Goal: Obtain resource: Download file/media

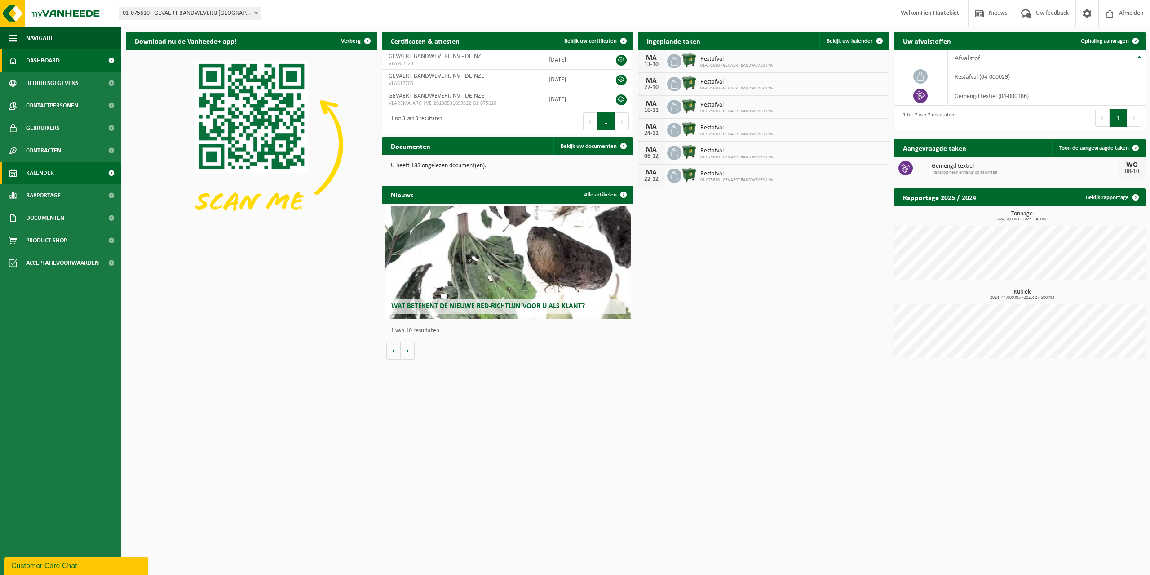
click at [45, 173] on span "Kalender" at bounding box center [40, 173] width 28 height 22
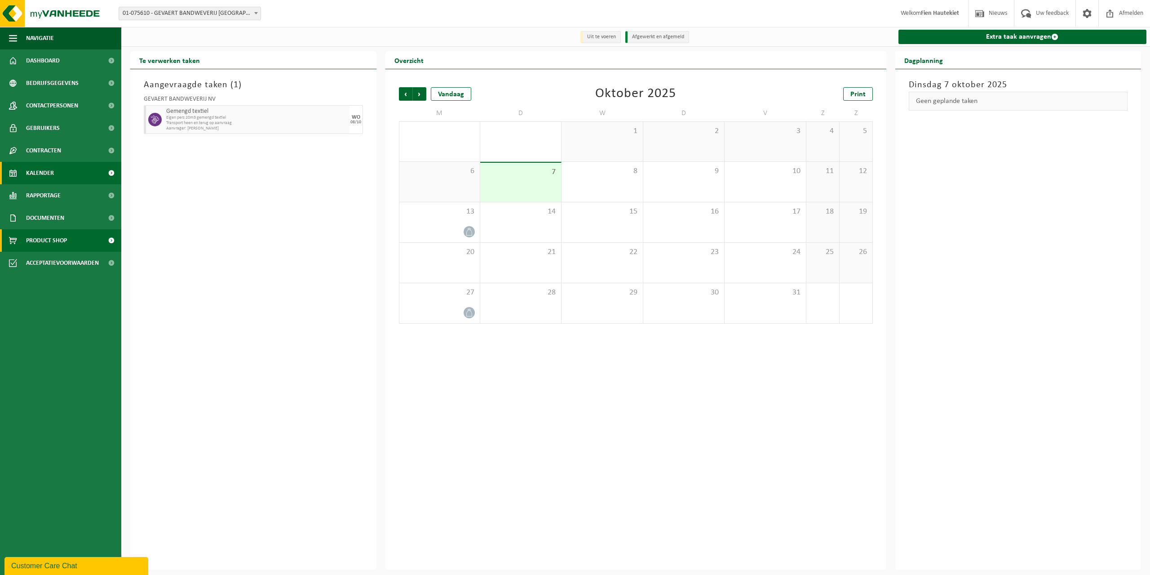
click at [18, 248] on link "Product Shop" at bounding box center [60, 240] width 121 height 22
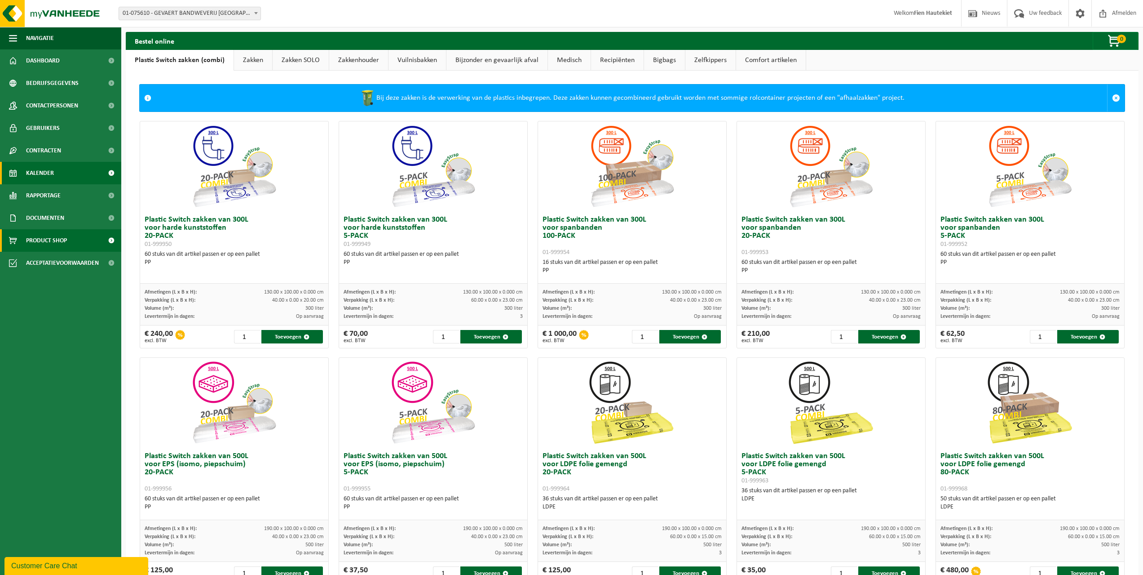
click at [48, 169] on span "Kalender" at bounding box center [40, 173] width 28 height 22
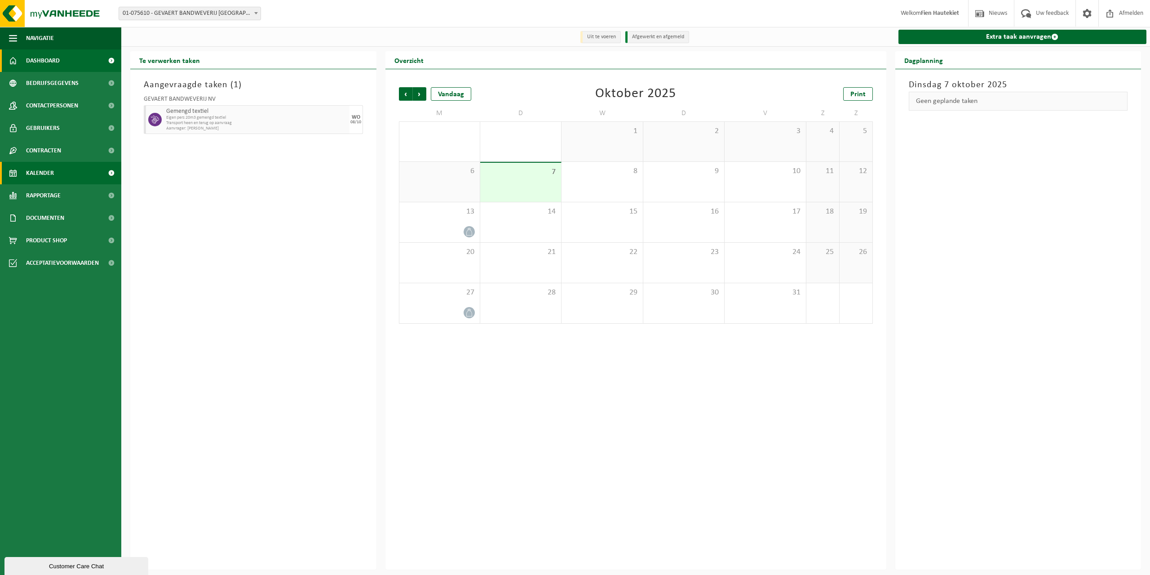
click at [66, 70] on link "Dashboard" at bounding box center [60, 60] width 121 height 22
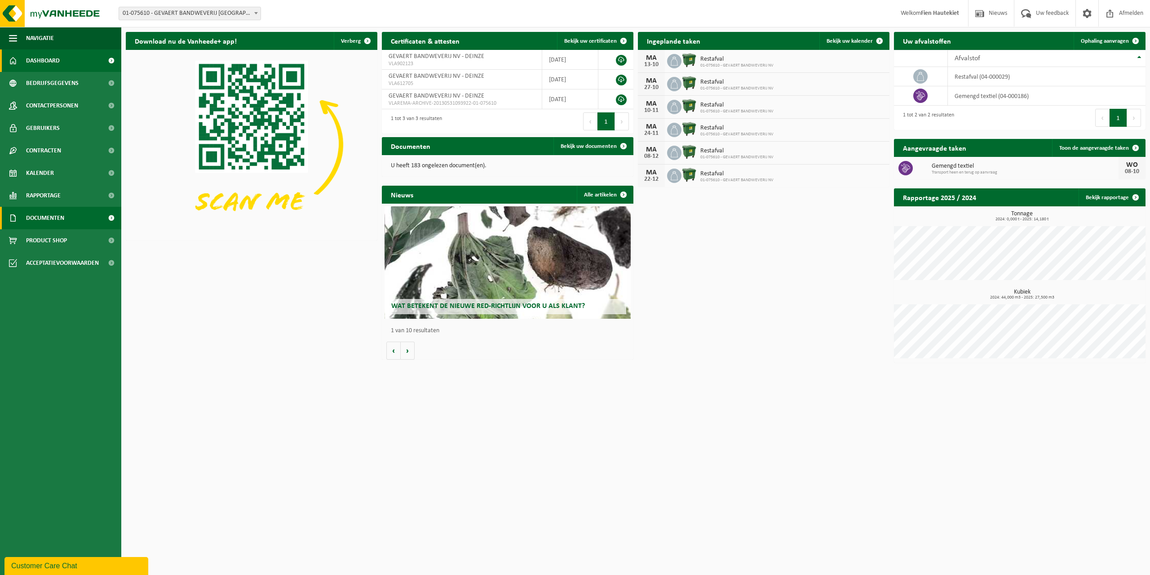
click at [35, 227] on span "Documenten" at bounding box center [45, 218] width 38 height 22
click at [71, 245] on link "Facturen" at bounding box center [60, 239] width 117 height 17
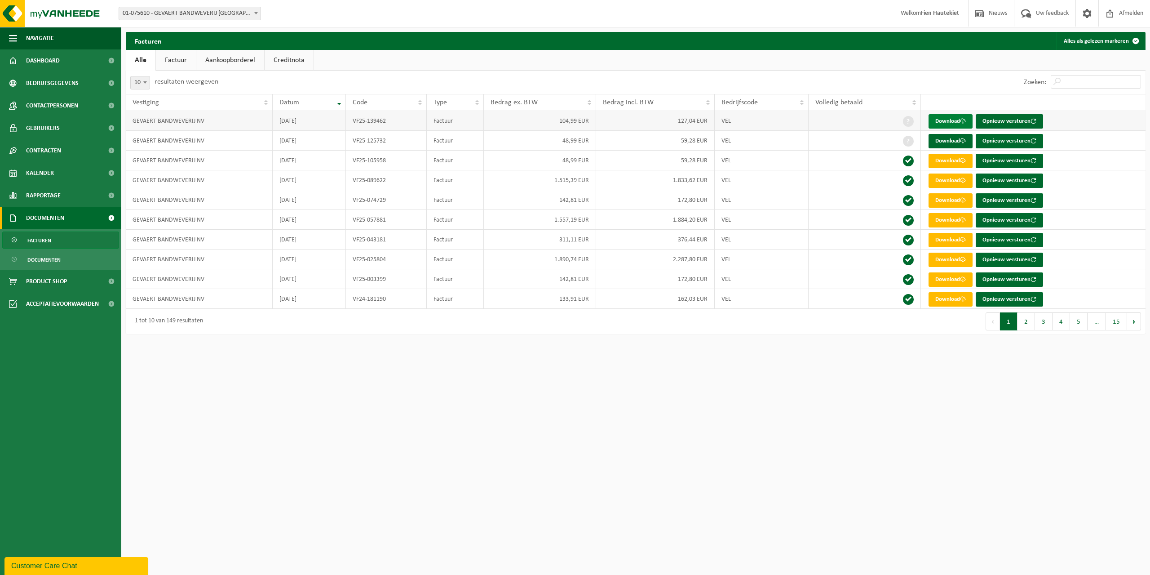
click at [950, 126] on link "Download" at bounding box center [951, 121] width 44 height 14
click at [954, 122] on link "Download" at bounding box center [951, 121] width 44 height 14
